Goal: Check status: Check status

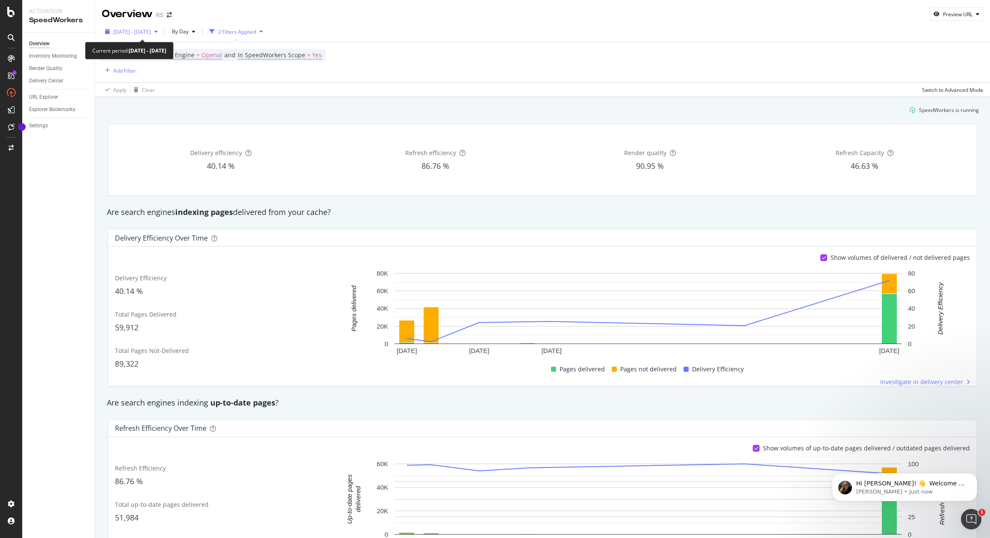
click at [151, 30] on span "[DATE] - [DATE]" at bounding box center [132, 31] width 38 height 7
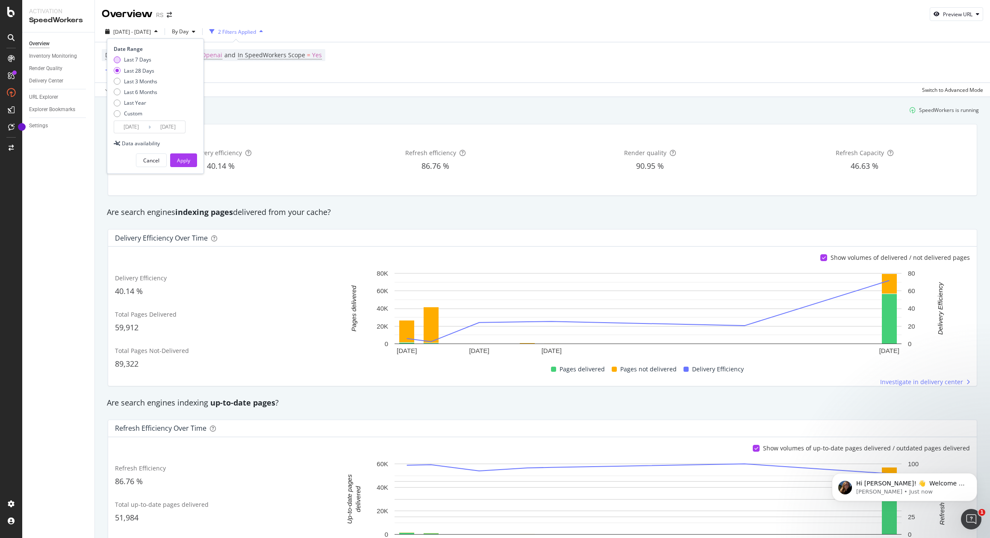
click at [139, 58] on div "Last 7 Days" at bounding box center [137, 59] width 27 height 7
type input "[DATE]"
click at [191, 162] on button "Apply" at bounding box center [183, 160] width 27 height 14
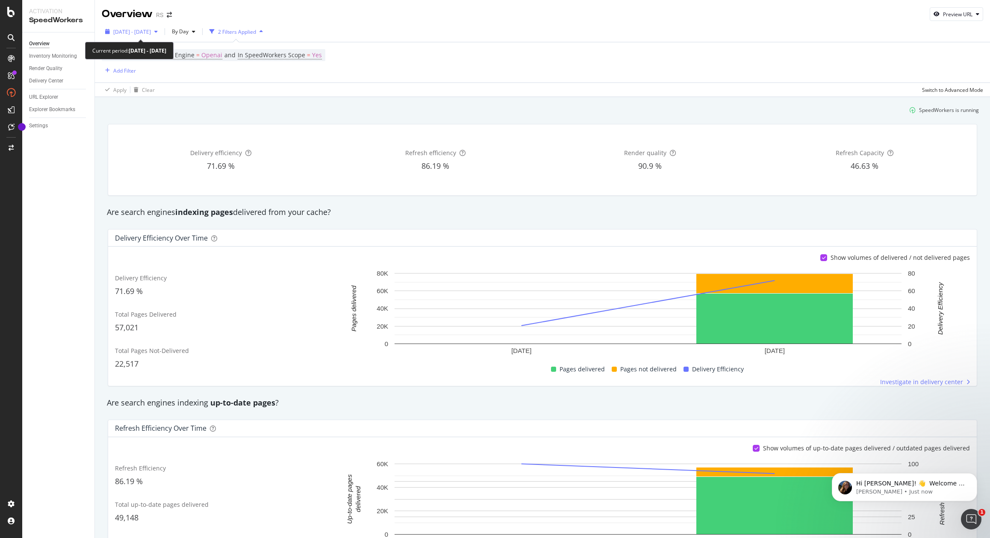
click at [138, 29] on span "2025 Sep. 3rd - Sep. 9th" at bounding box center [132, 31] width 38 height 7
click at [188, 29] on span "By Day" at bounding box center [178, 31] width 20 height 7
click at [198, 49] on span "By Hour" at bounding box center [198, 49] width 23 height 8
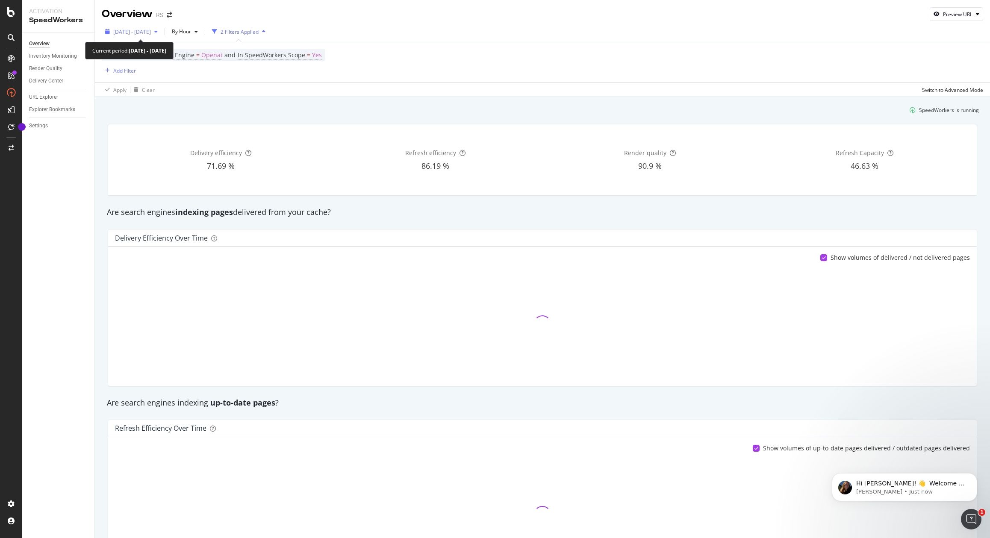
click at [151, 32] on span "2025 Sep. 3rd - Sep. 9th" at bounding box center [132, 31] width 38 height 7
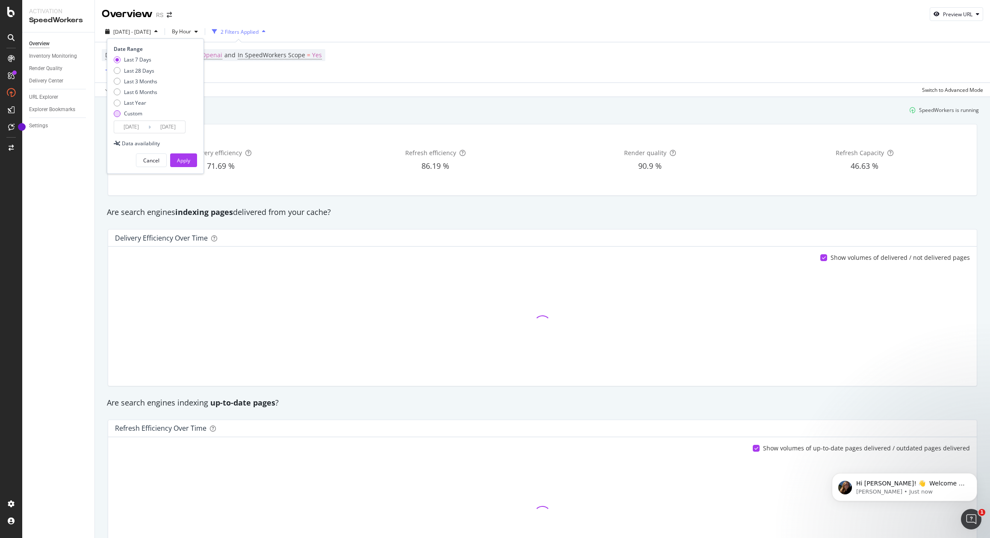
click at [119, 117] on div "Custom" at bounding box center [136, 113] width 44 height 7
click at [127, 128] on input "2025/08/13" at bounding box center [131, 127] width 34 height 12
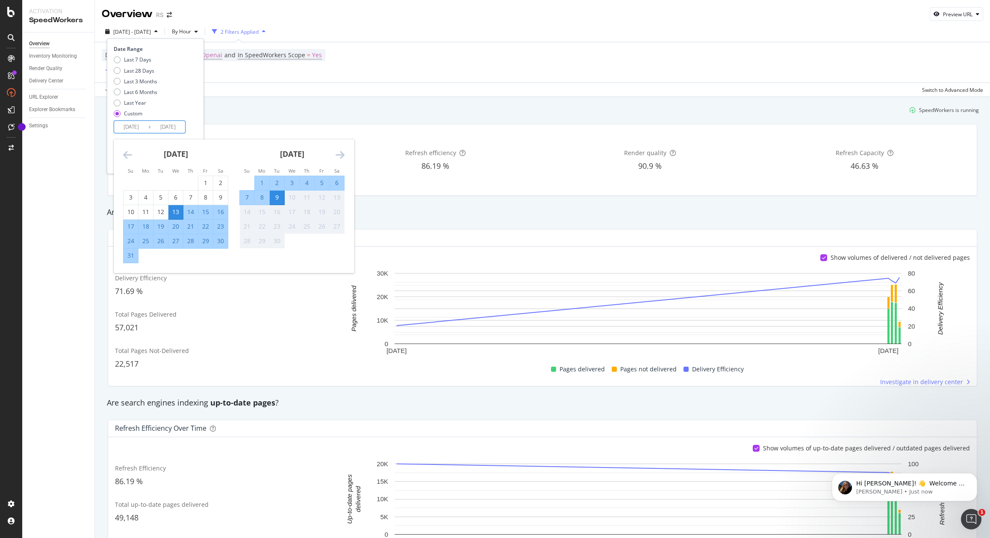
click at [275, 196] on div "9" at bounding box center [277, 197] width 15 height 9
type input "2025/09/09"
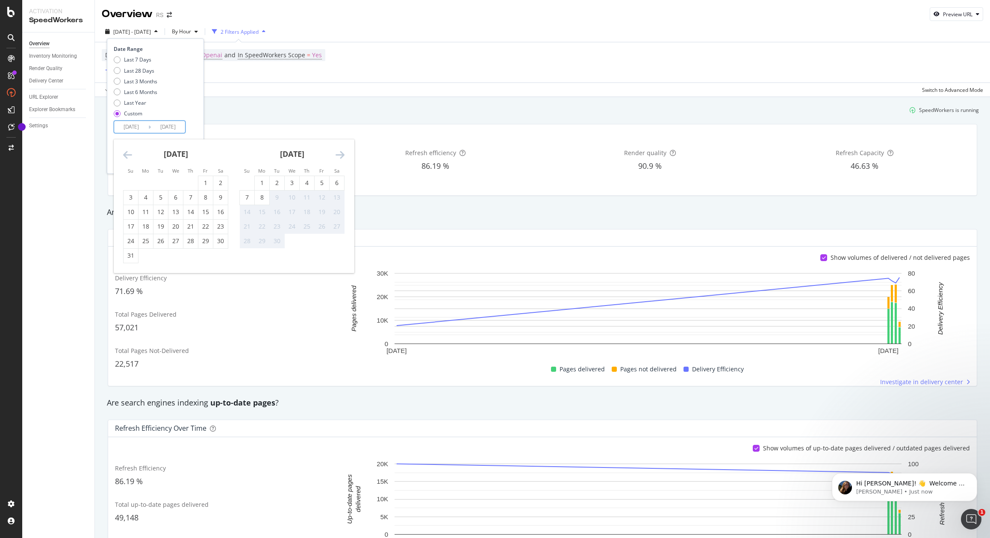
click at [276, 197] on div "9" at bounding box center [277, 197] width 15 height 9
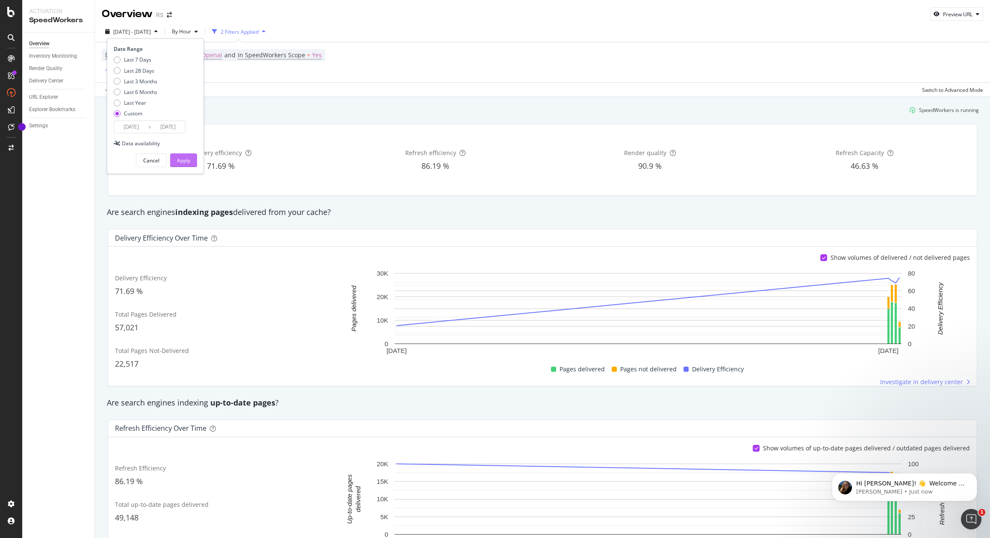
click at [185, 156] on div "Apply" at bounding box center [183, 160] width 13 height 13
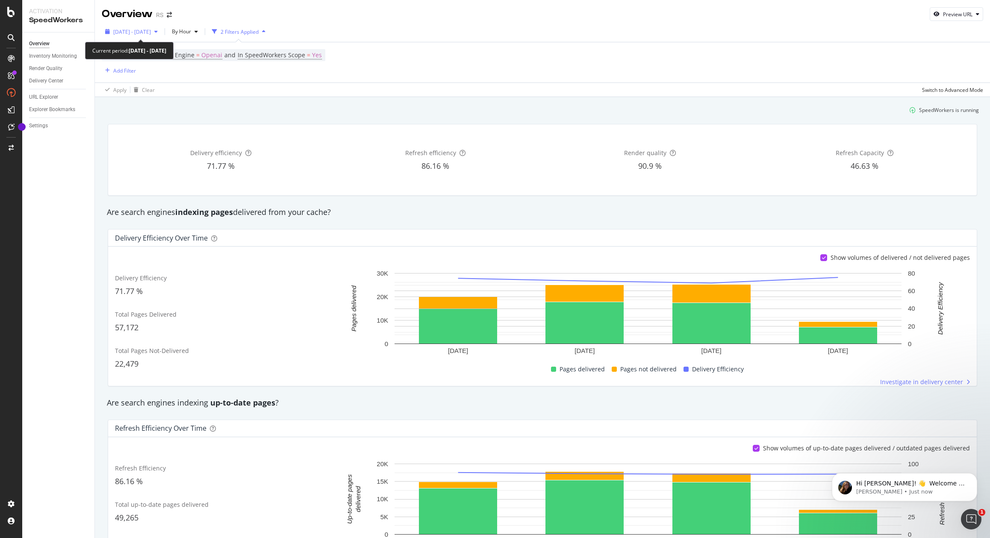
click at [151, 32] on span "2025 Sep. 9th - Sep. 9th" at bounding box center [132, 31] width 38 height 7
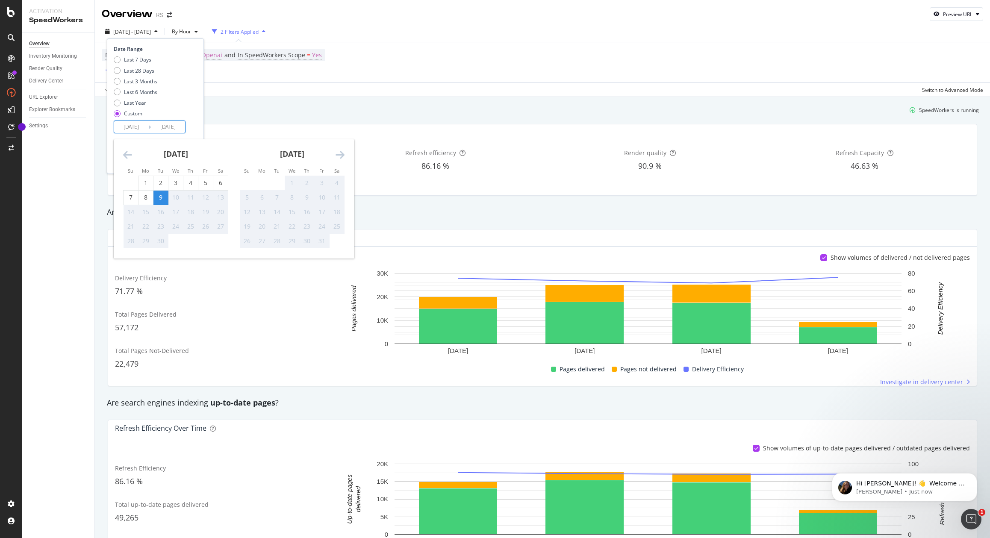
click at [135, 131] on input "2025/09/09" at bounding box center [131, 127] width 34 height 12
click at [149, 200] on div "8" at bounding box center [145, 197] width 15 height 9
type input "2025/09/08"
click at [191, 109] on div "Last 7 Days Last 28 Days Last 3 Months Last 6 Months Last Year Custom" at bounding box center [154, 88] width 81 height 65
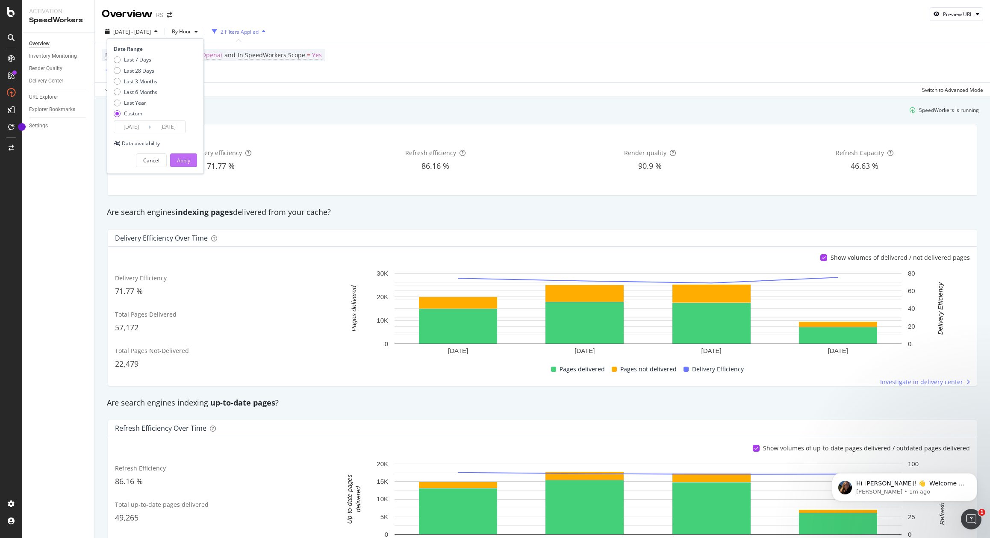
click at [181, 161] on div "Apply" at bounding box center [183, 160] width 13 height 7
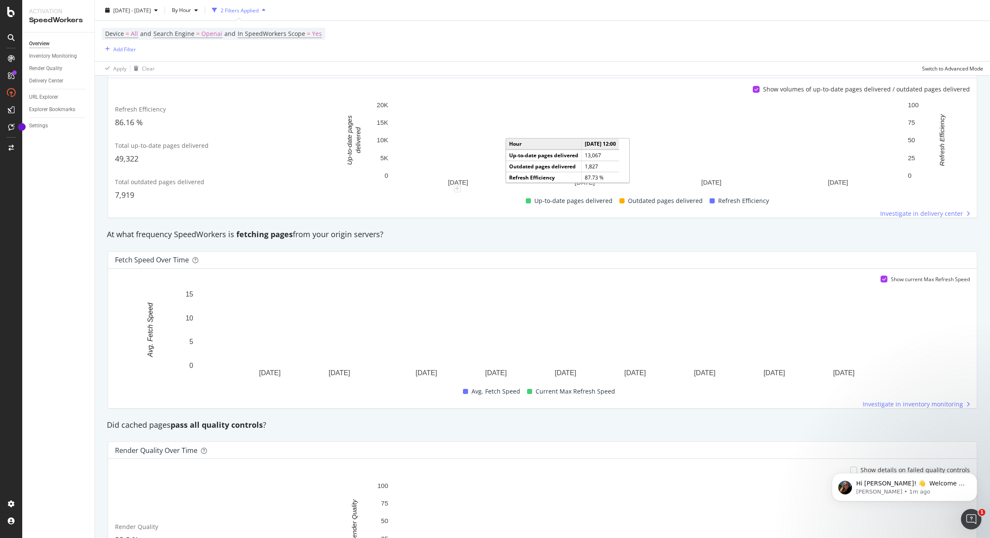
scroll to position [456, 0]
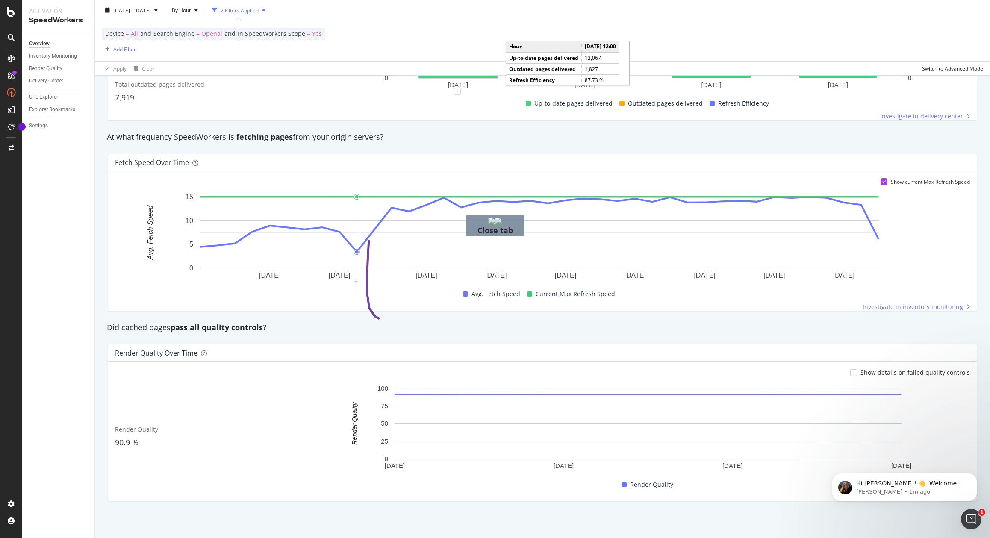
drag, startPoint x: 369, startPoint y: 240, endPoint x: 666, endPoint y: 322, distance: 308.2
